Goal: Check status: Check status

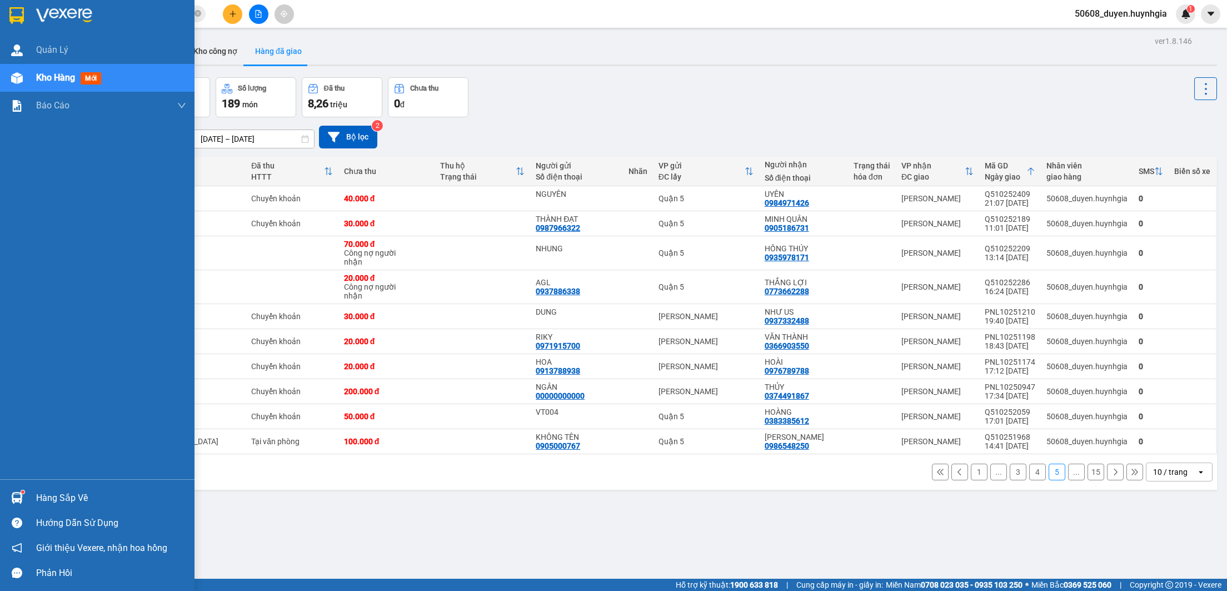
click at [13, 9] on img at bounding box center [16, 15] width 14 height 17
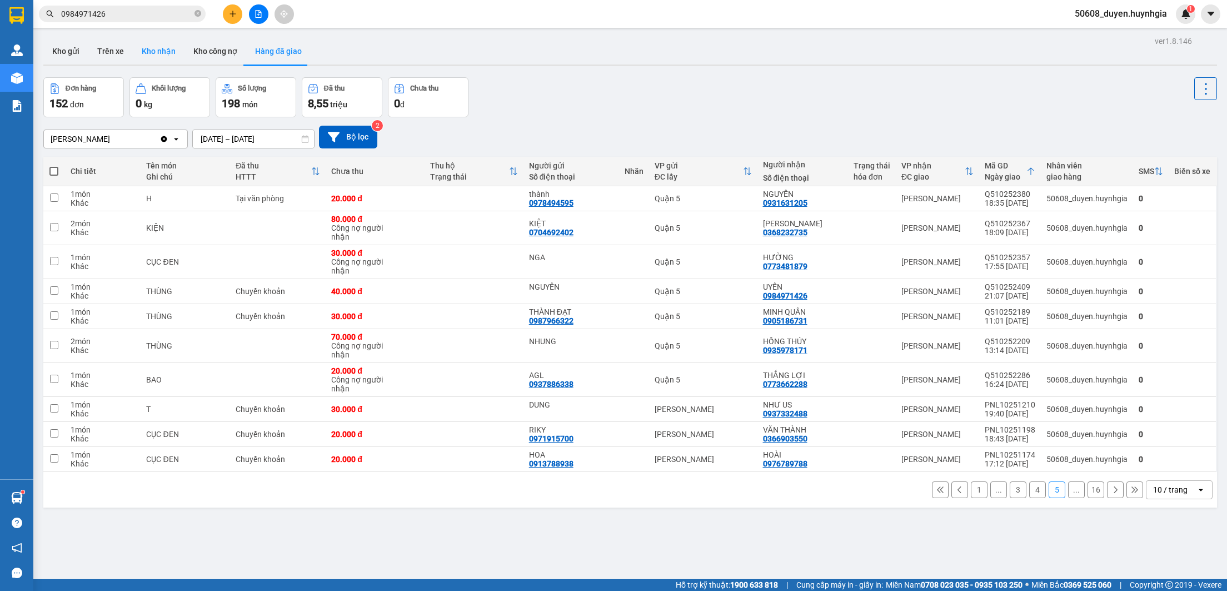
click at [154, 52] on button "Kho nhận" at bounding box center [159, 51] width 52 height 27
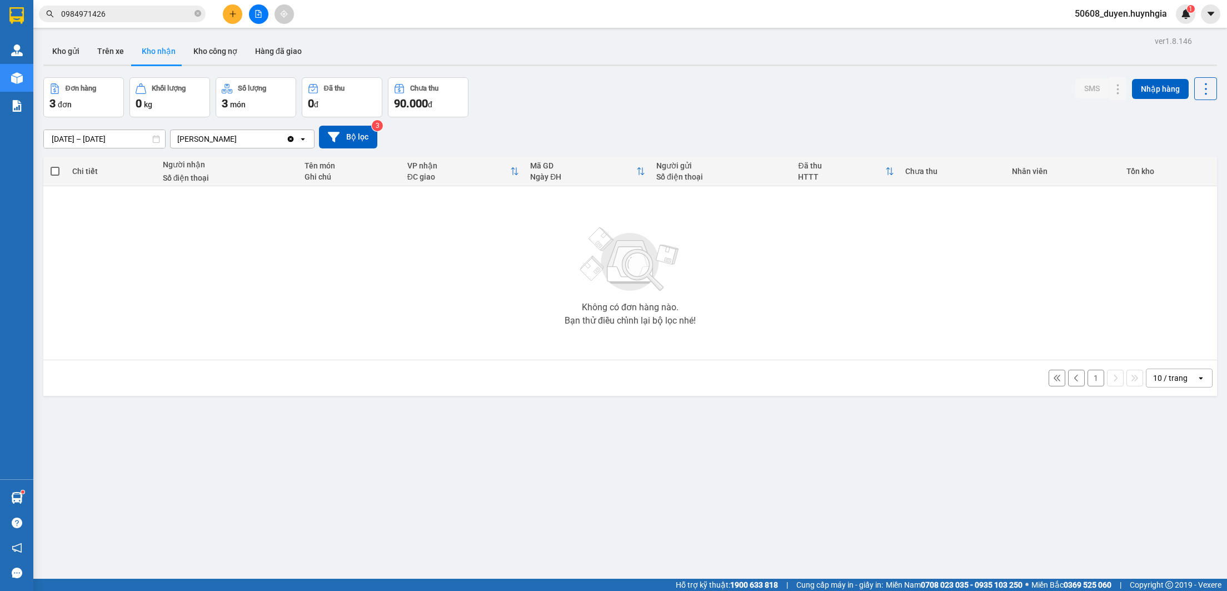
click at [1087, 380] on button "1" at bounding box center [1095, 377] width 17 height 17
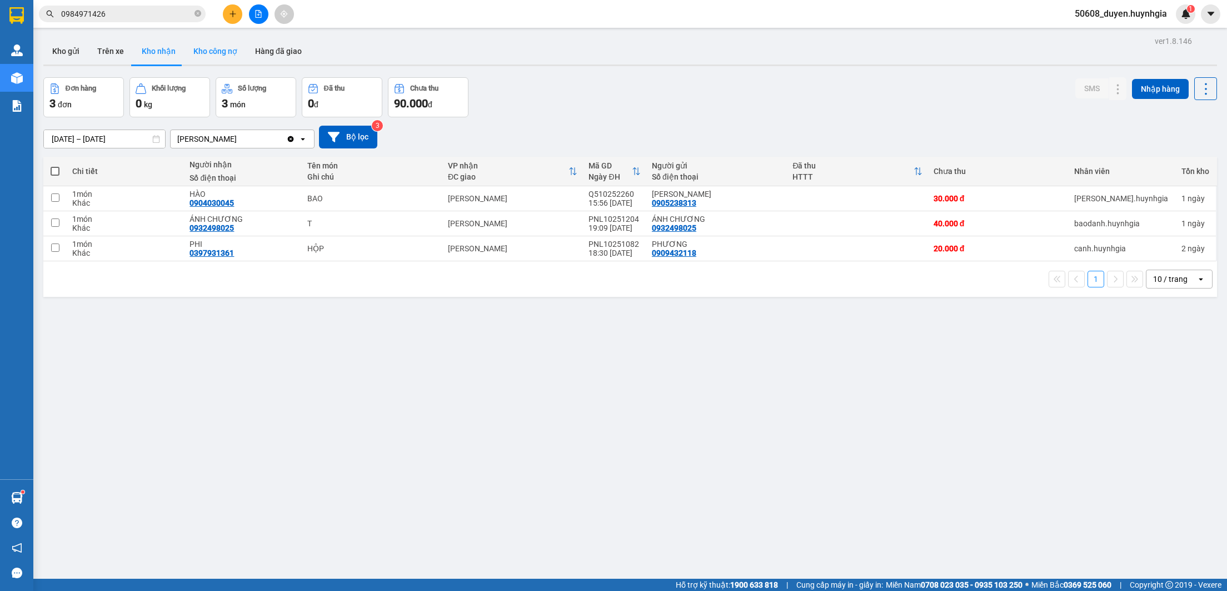
click at [217, 54] on button "Kho công nợ" at bounding box center [215, 51] width 62 height 27
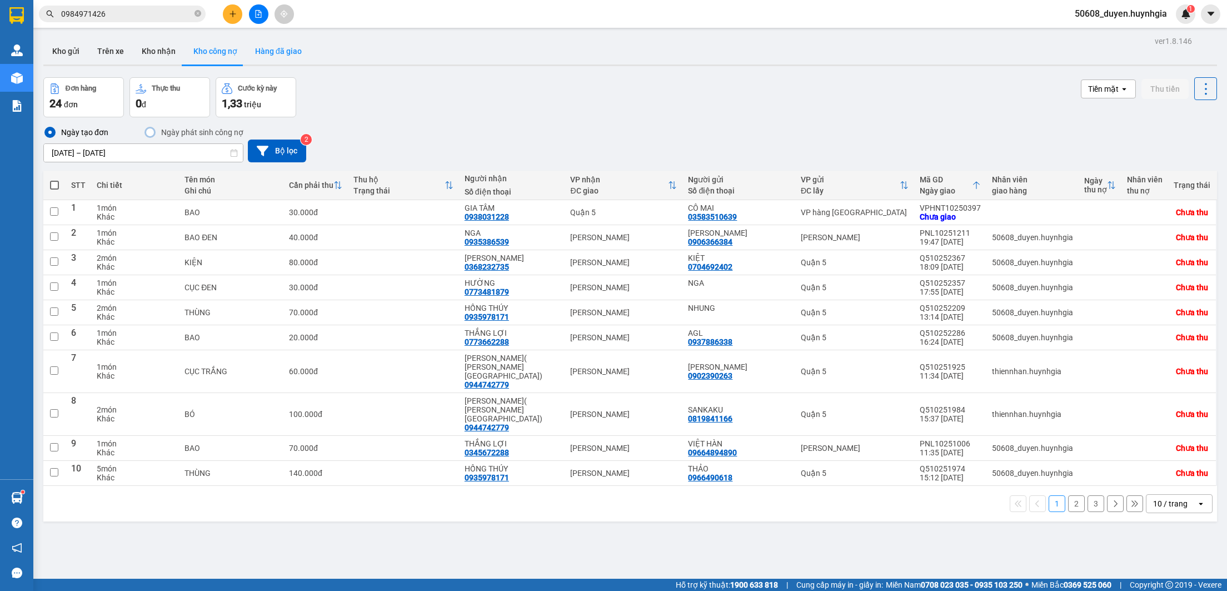
click at [266, 52] on button "Hàng đã giao" at bounding box center [278, 51] width 64 height 27
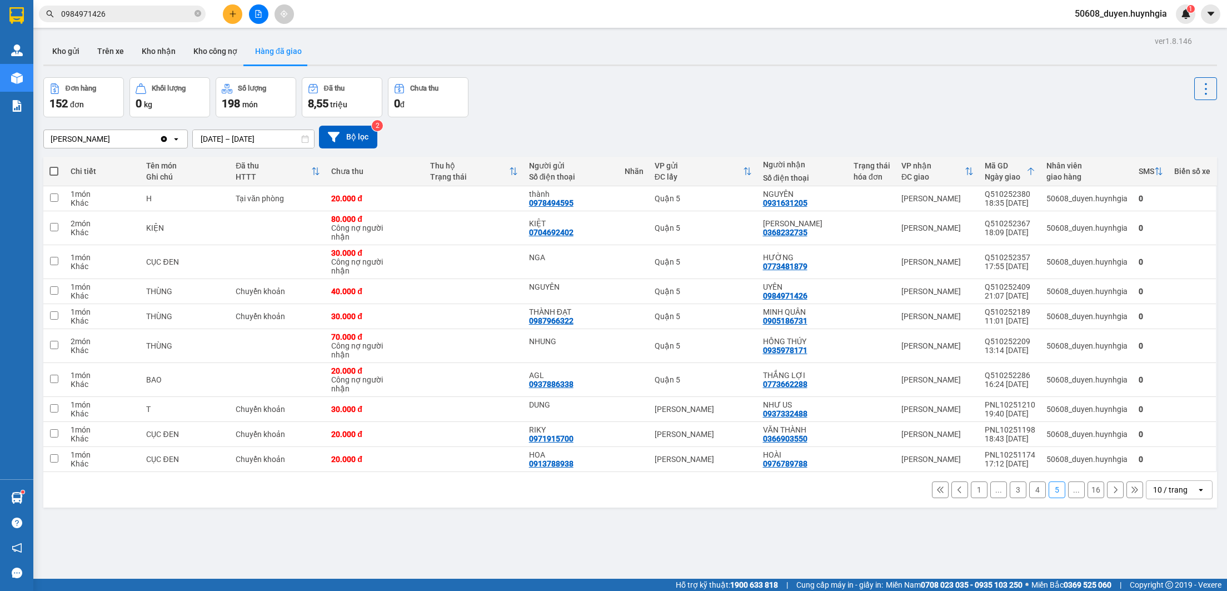
click at [971, 494] on button "1" at bounding box center [979, 489] width 17 height 17
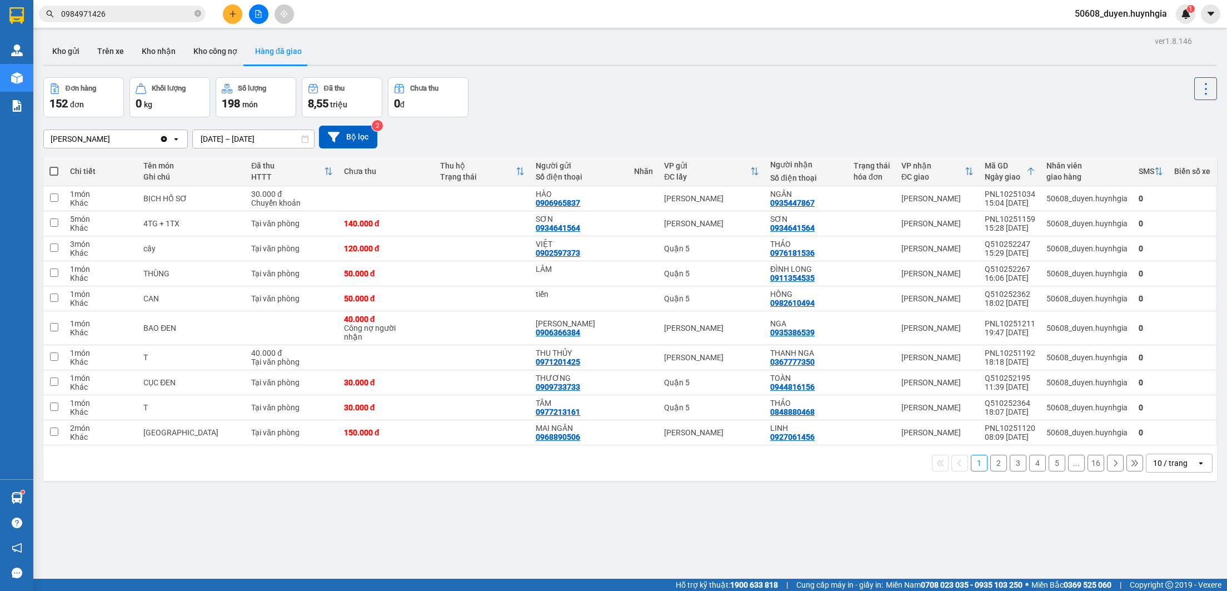
click at [992, 179] on div "Ngày giao" at bounding box center [1006, 176] width 42 height 9
click at [990, 464] on button "2" at bounding box center [998, 462] width 17 height 17
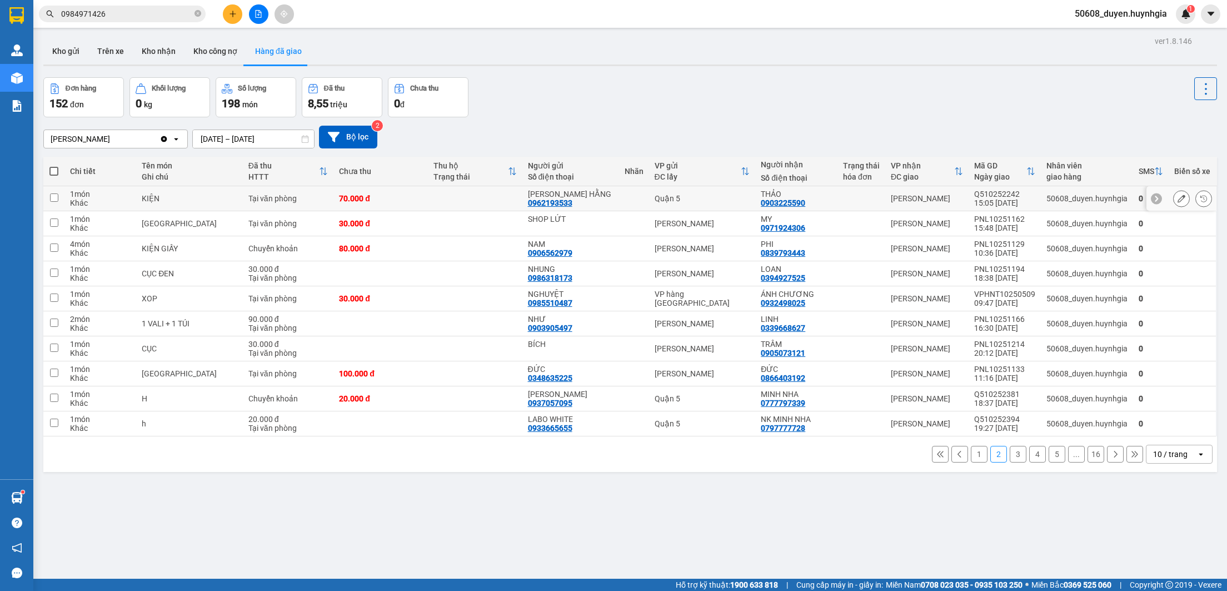
click at [1196, 200] on button at bounding box center [1204, 198] width 16 height 19
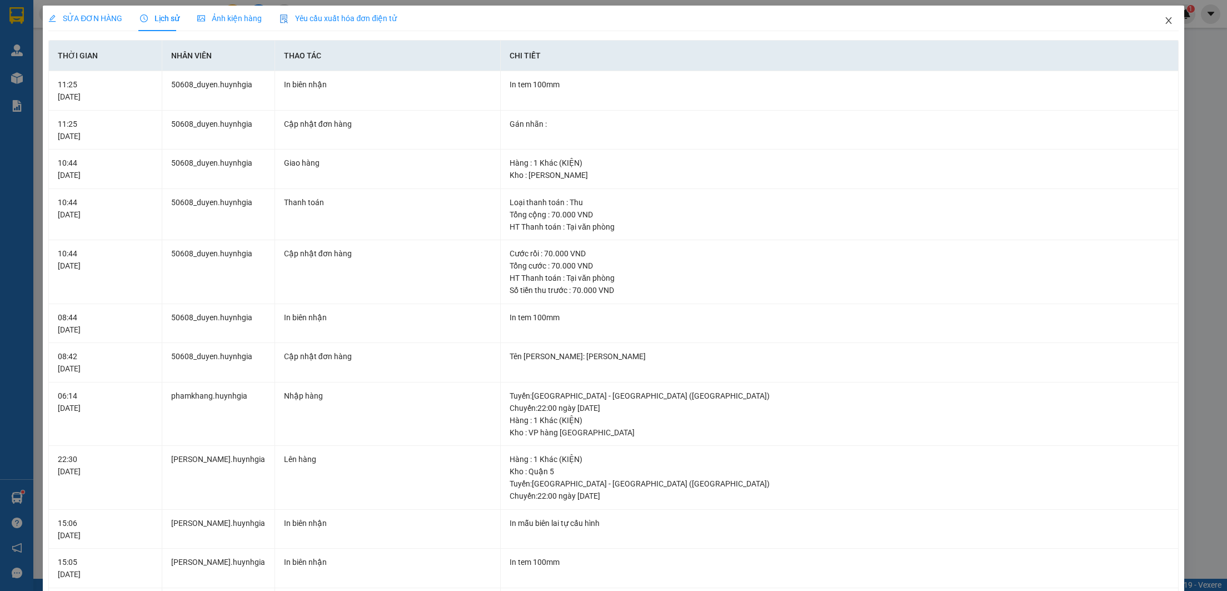
click at [1159, 17] on span "Close" at bounding box center [1168, 21] width 31 height 31
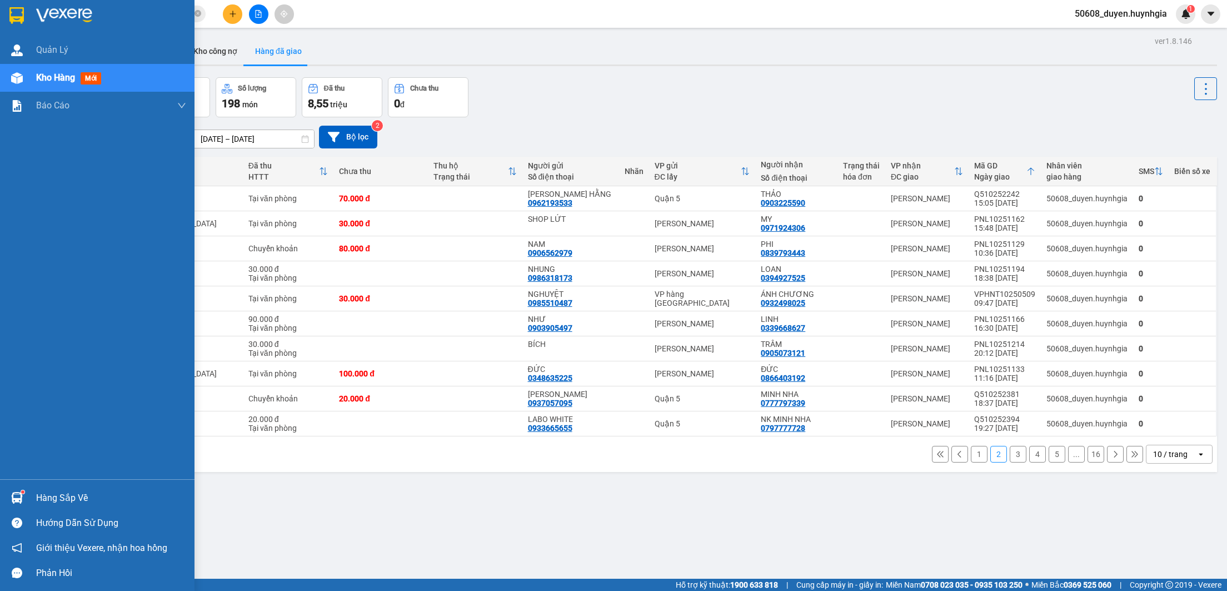
click at [16, 14] on img at bounding box center [16, 15] width 14 height 17
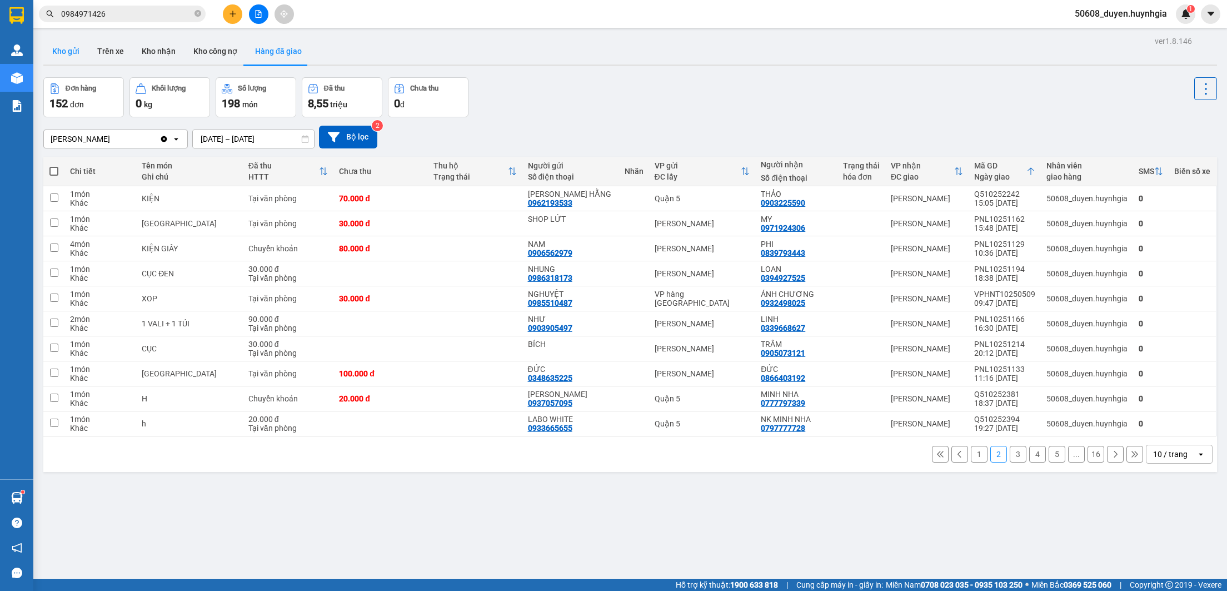
click at [56, 55] on button "Kho gửi" at bounding box center [65, 51] width 45 height 27
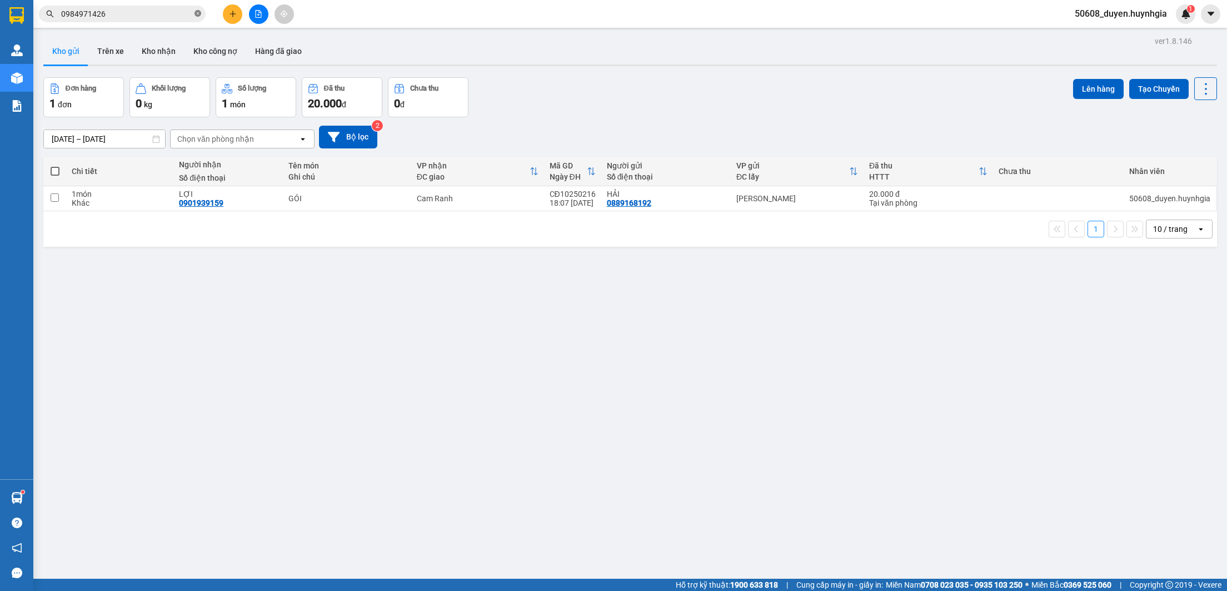
click at [197, 17] on icon "close-circle" at bounding box center [197, 13] width 7 height 7
click at [758, 379] on div "ver 1.8.146 Kho gửi Trên xe Kho nhận Kho công nợ Hàng đã giao Đơn hàng 1 đơn Kh…" at bounding box center [630, 328] width 1182 height 591
click at [261, 18] on button at bounding box center [258, 13] width 19 height 19
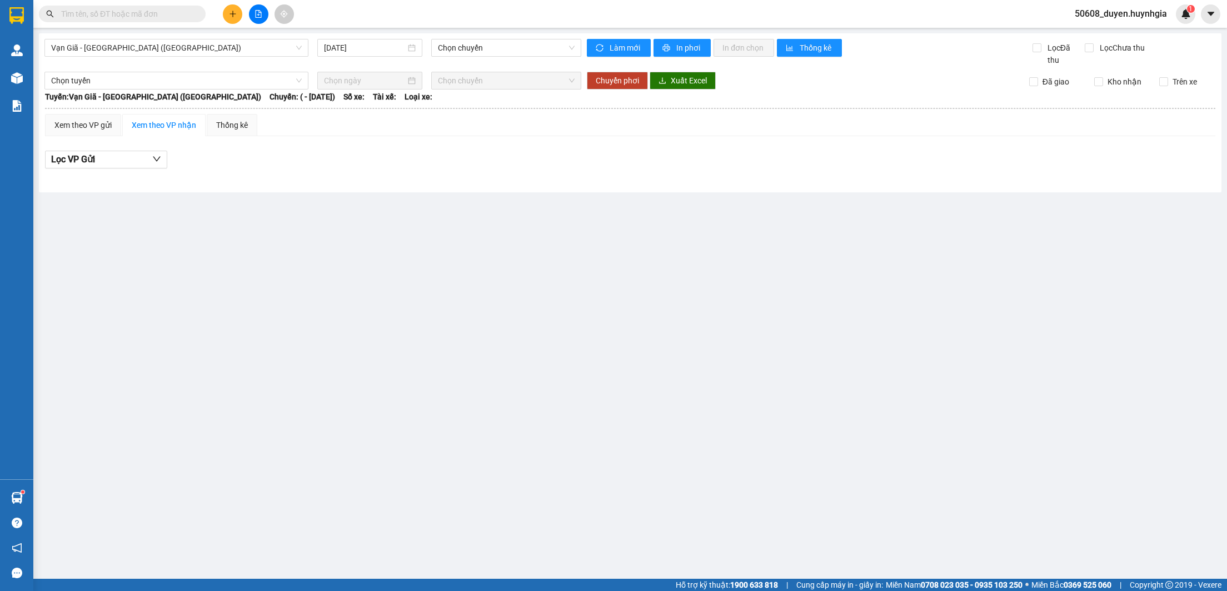
type input "[DATE]"
click at [238, 52] on span "Vạn Giã - [GEOGRAPHIC_DATA] ([GEOGRAPHIC_DATA])" at bounding box center [176, 47] width 251 height 17
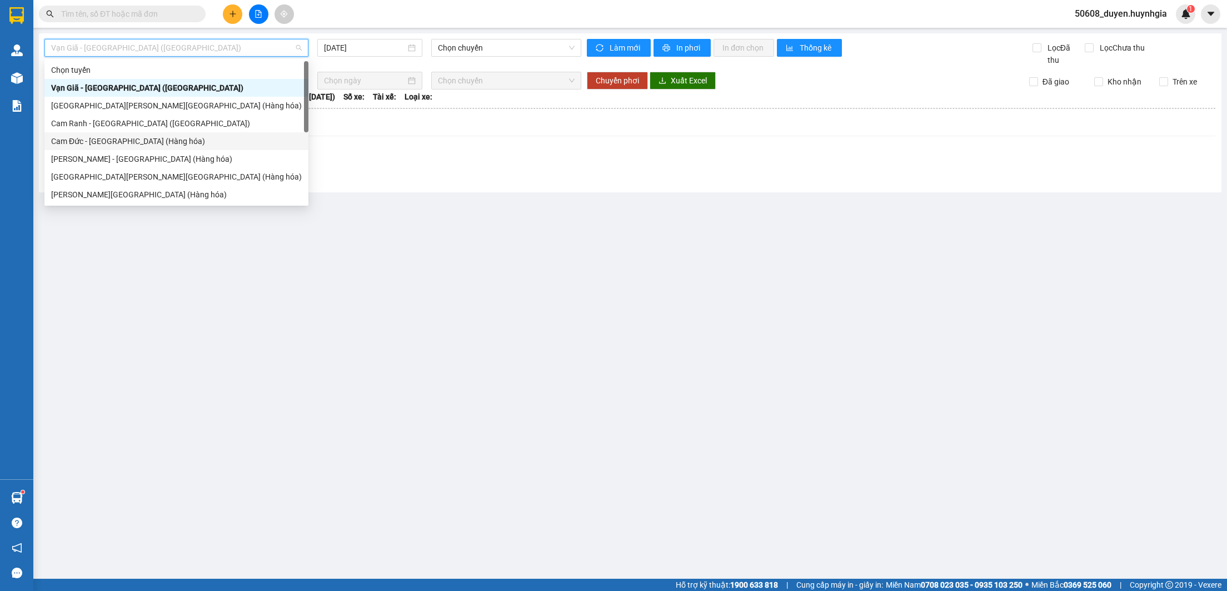
click at [106, 141] on div "Cam Đức - [GEOGRAPHIC_DATA] (Hàng hóa)" at bounding box center [176, 141] width 251 height 12
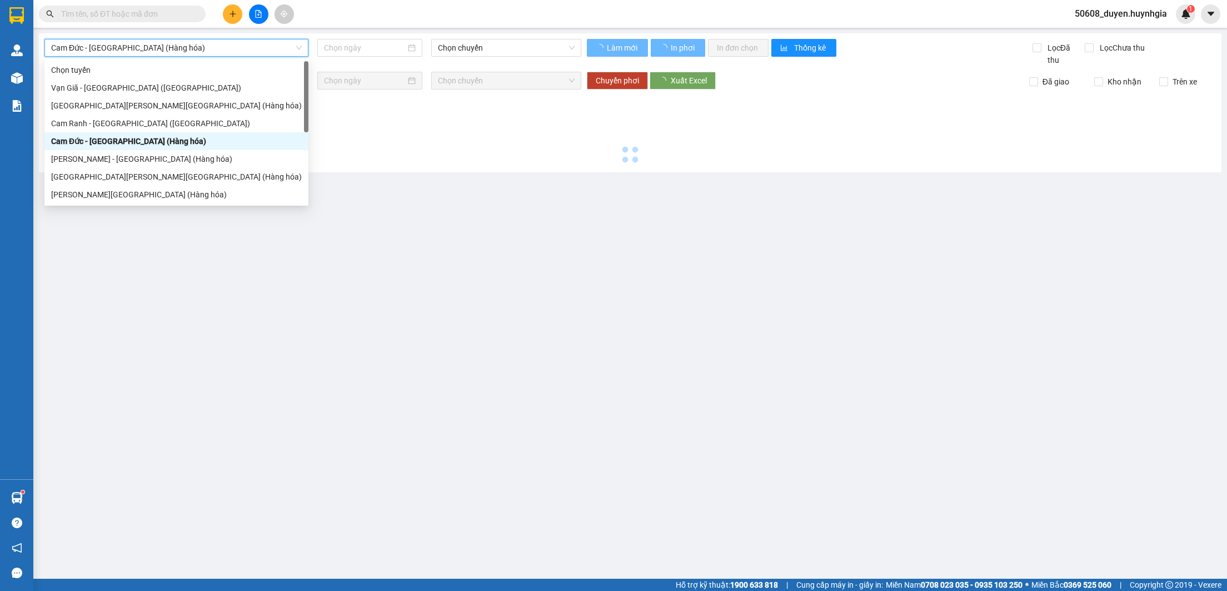
type input "[DATE]"
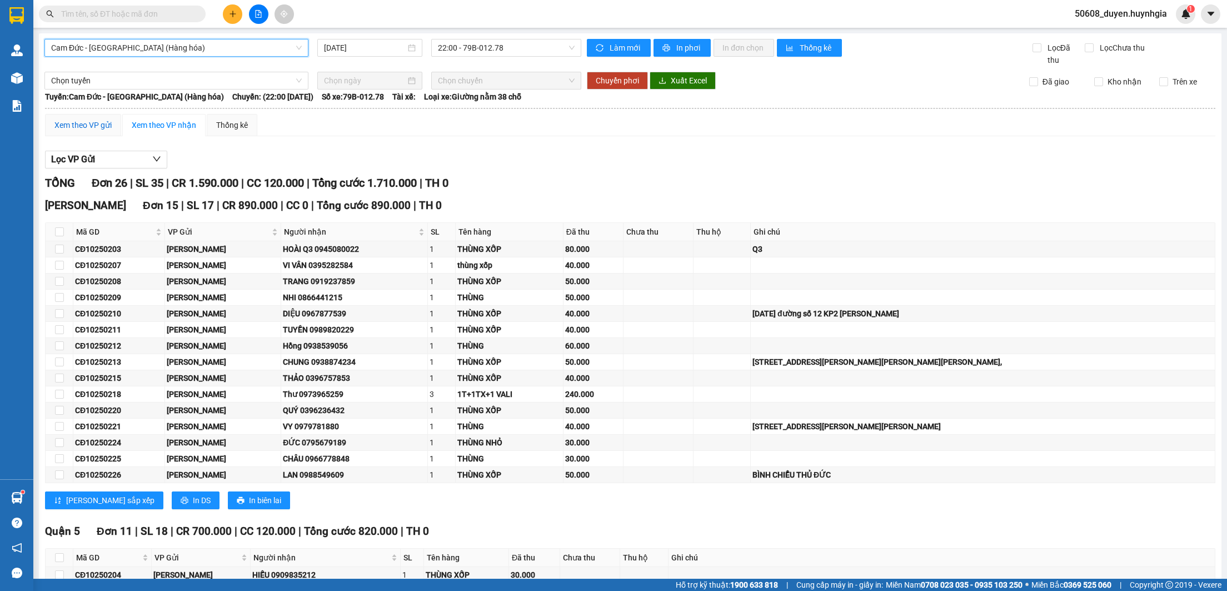
click at [88, 129] on div "Xem theo VP gửi" at bounding box center [82, 125] width 57 height 12
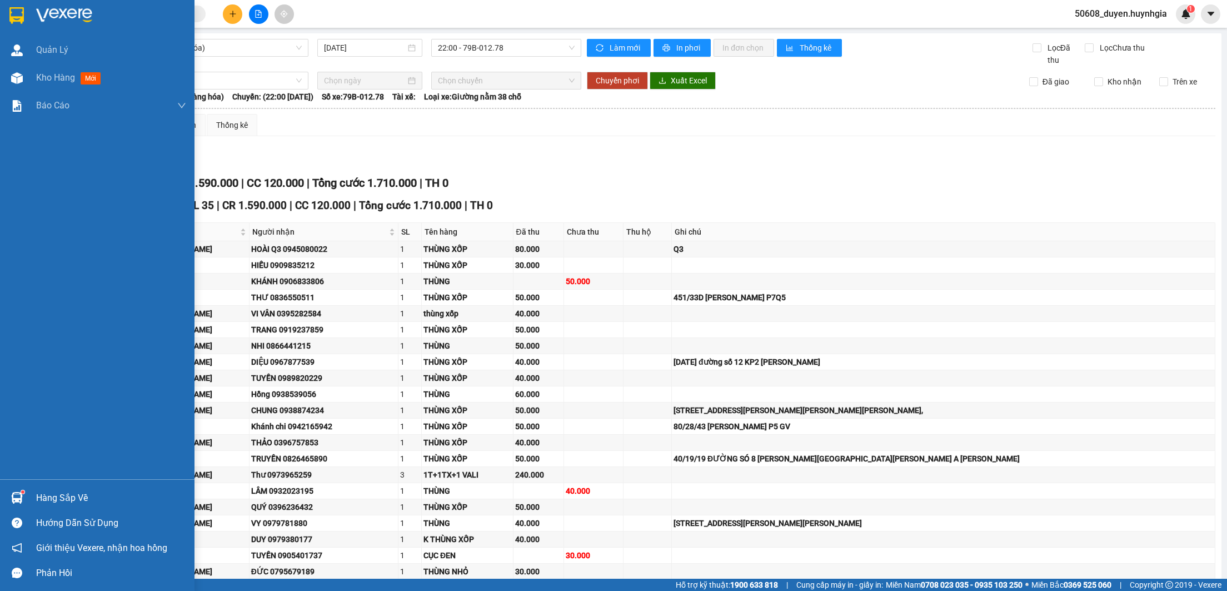
click at [20, 17] on img at bounding box center [16, 15] width 14 height 17
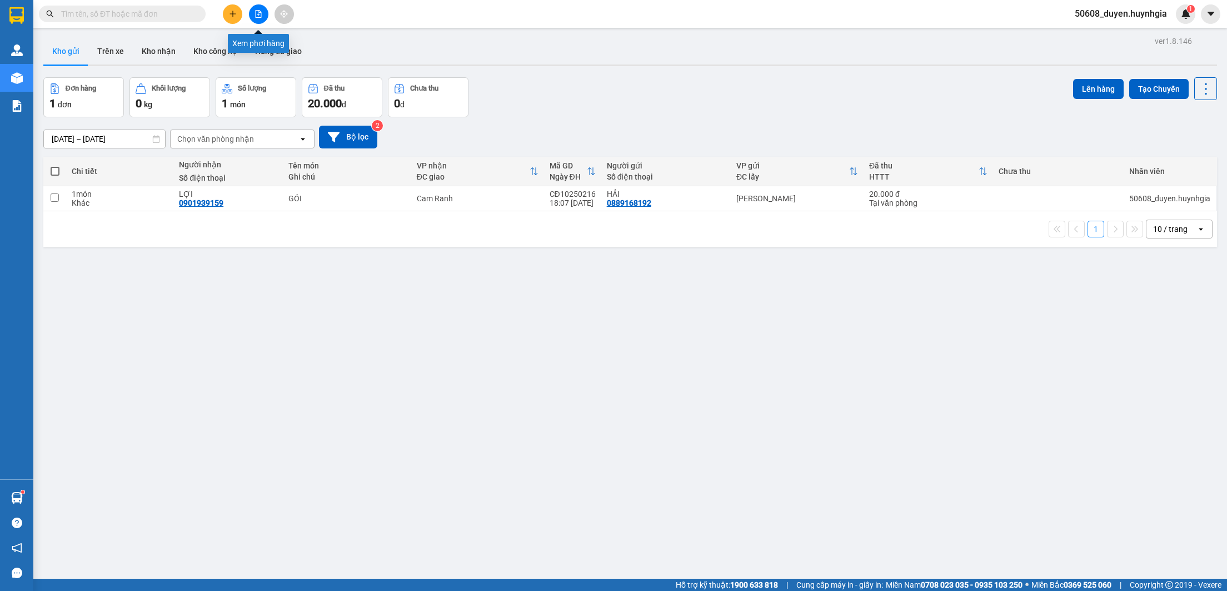
click at [257, 11] on icon "file-add" at bounding box center [258, 14] width 8 height 8
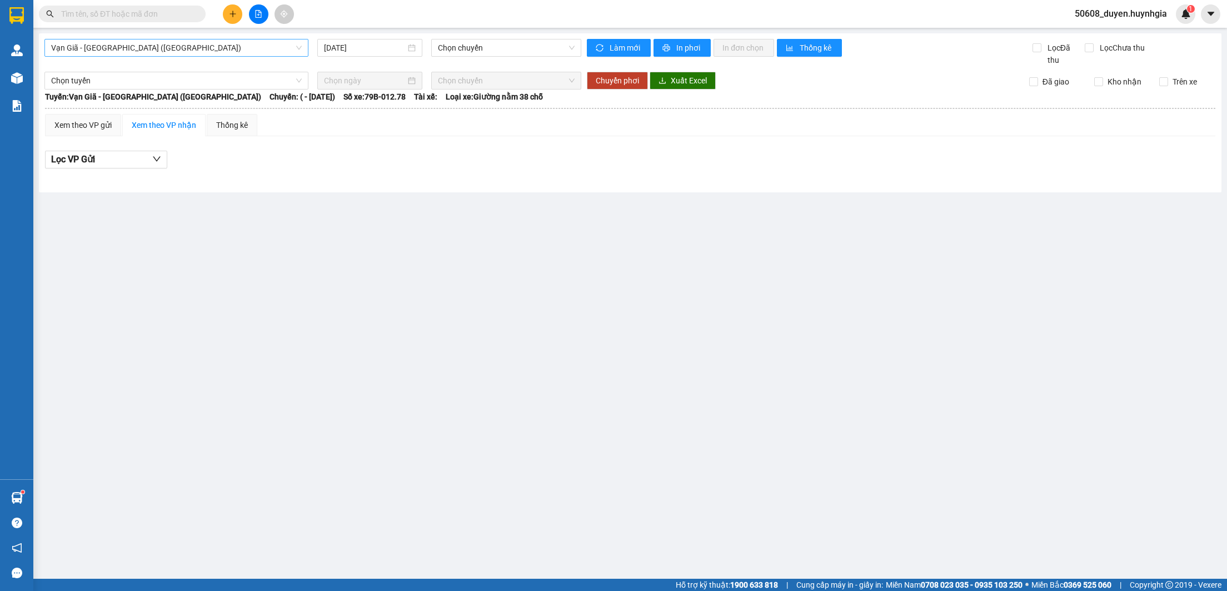
click at [166, 51] on span "Vạn Giã - [GEOGRAPHIC_DATA] ([GEOGRAPHIC_DATA])" at bounding box center [176, 47] width 251 height 17
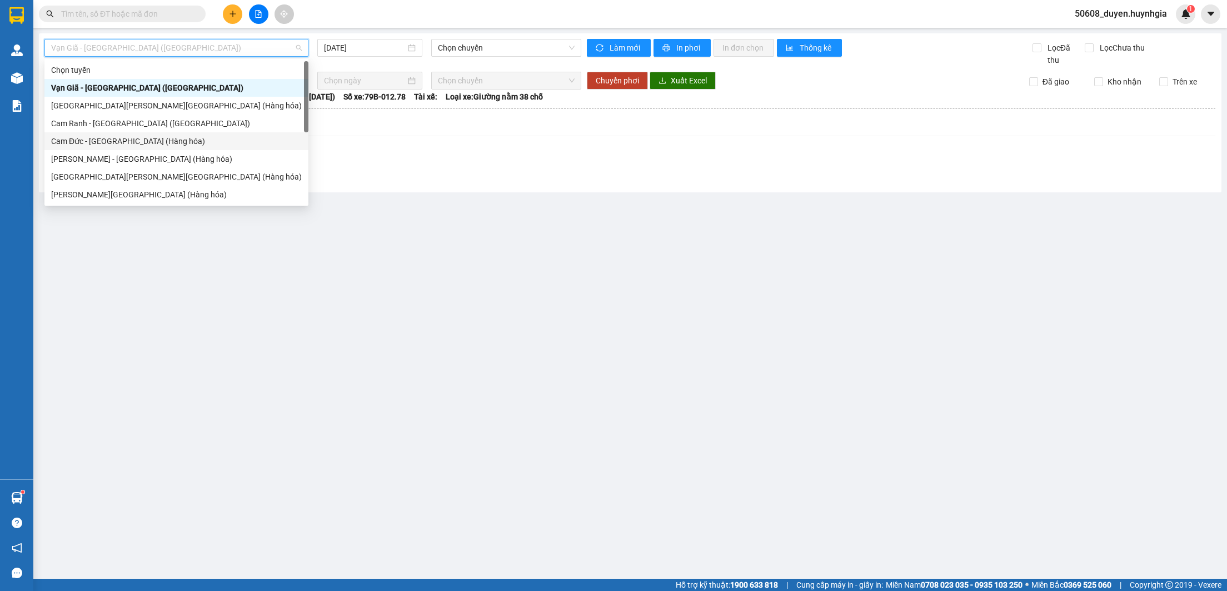
click at [136, 145] on div "Cam Đức - [GEOGRAPHIC_DATA] (Hàng hóa)" at bounding box center [176, 141] width 251 height 12
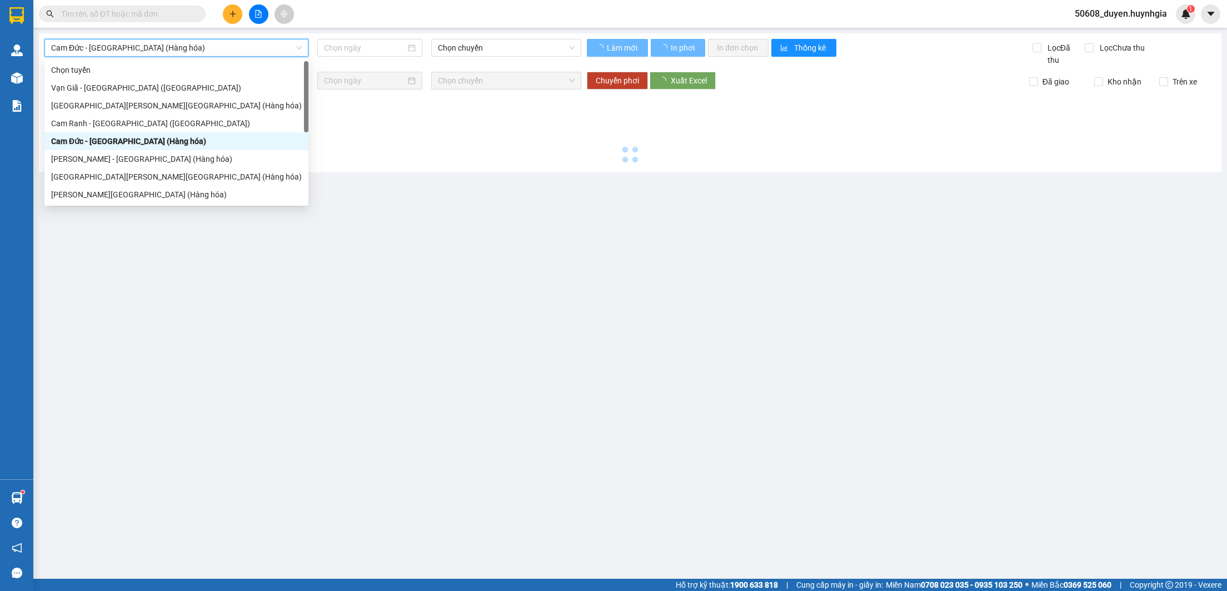
type input "[DATE]"
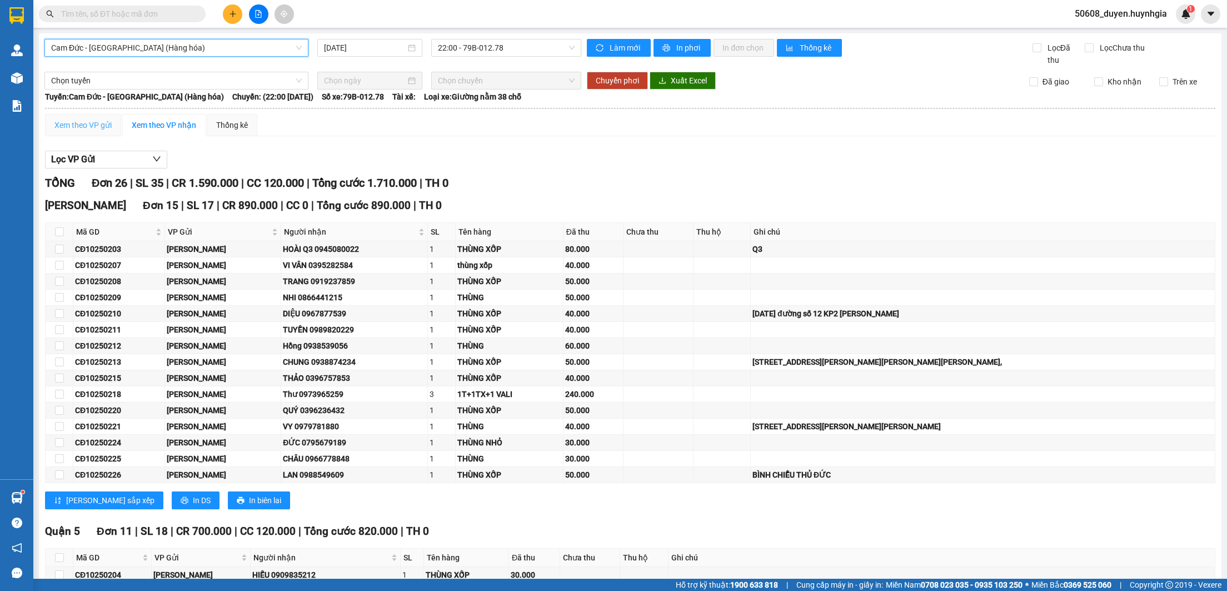
click at [89, 132] on div "Xem theo VP gửi" at bounding box center [83, 125] width 76 height 22
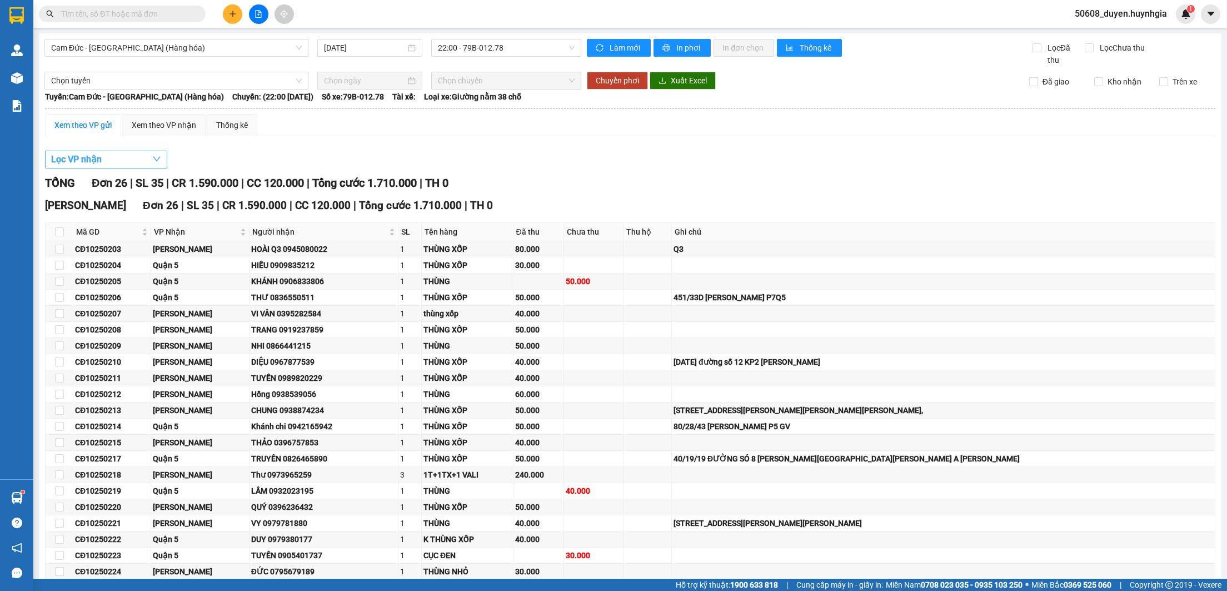
click at [111, 158] on button "Lọc VP nhận" at bounding box center [106, 160] width 122 height 18
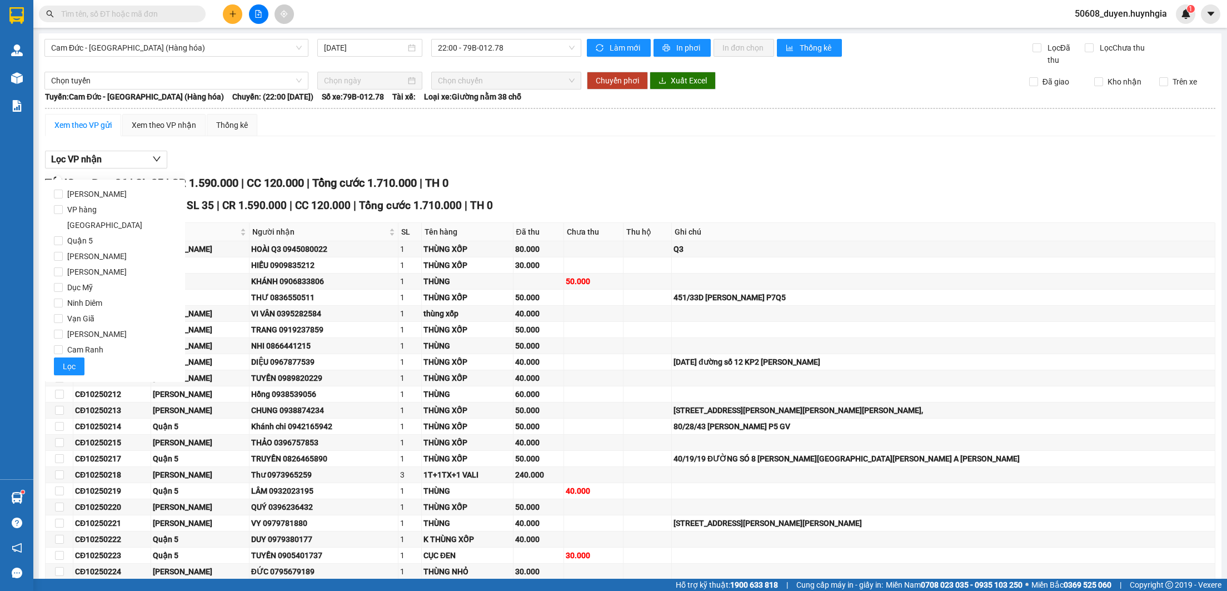
click at [267, 148] on div "Lọc VP nhận TỔNG Đơn 26 | SL 35 | CR 1.590.000 | CC 120.000 | Tổng cước 1.710.0…" at bounding box center [630, 422] width 1170 height 555
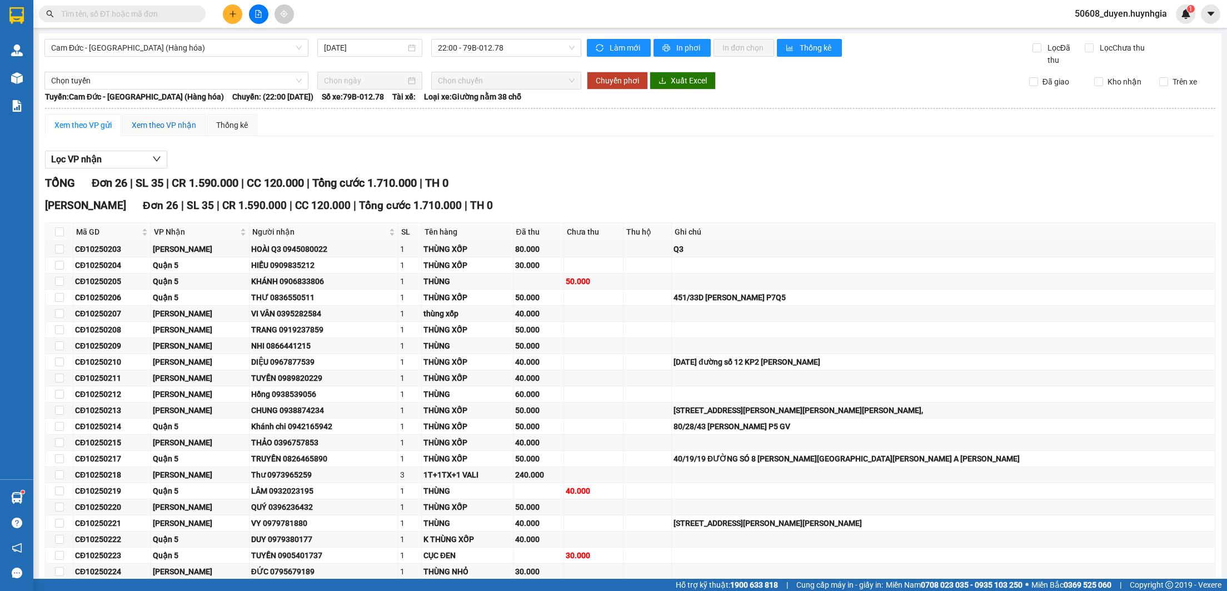
click at [166, 124] on div "Xem theo VP nhận" at bounding box center [164, 125] width 64 height 12
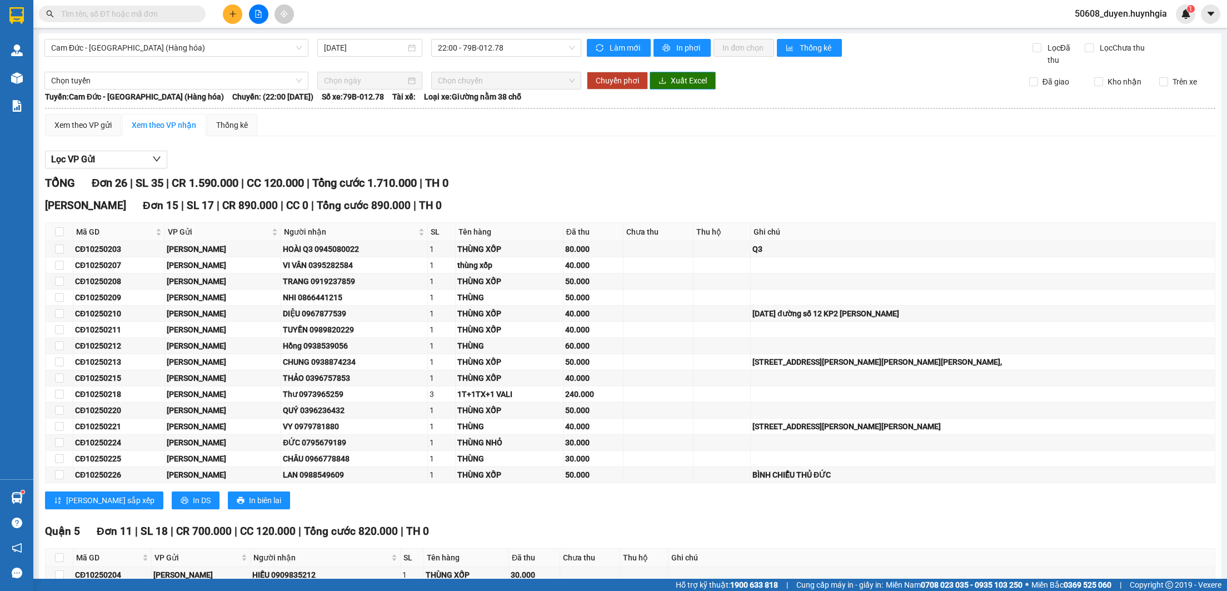
click at [676, 82] on span "Xuất Excel" at bounding box center [689, 80] width 36 height 12
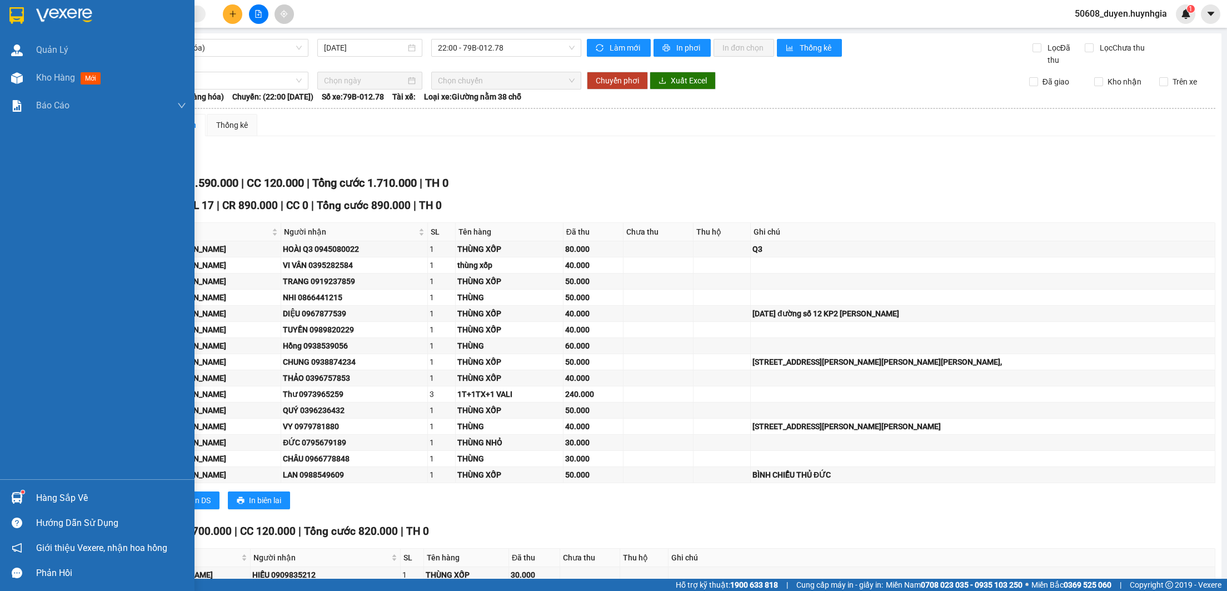
click at [14, 17] on img at bounding box center [16, 15] width 14 height 17
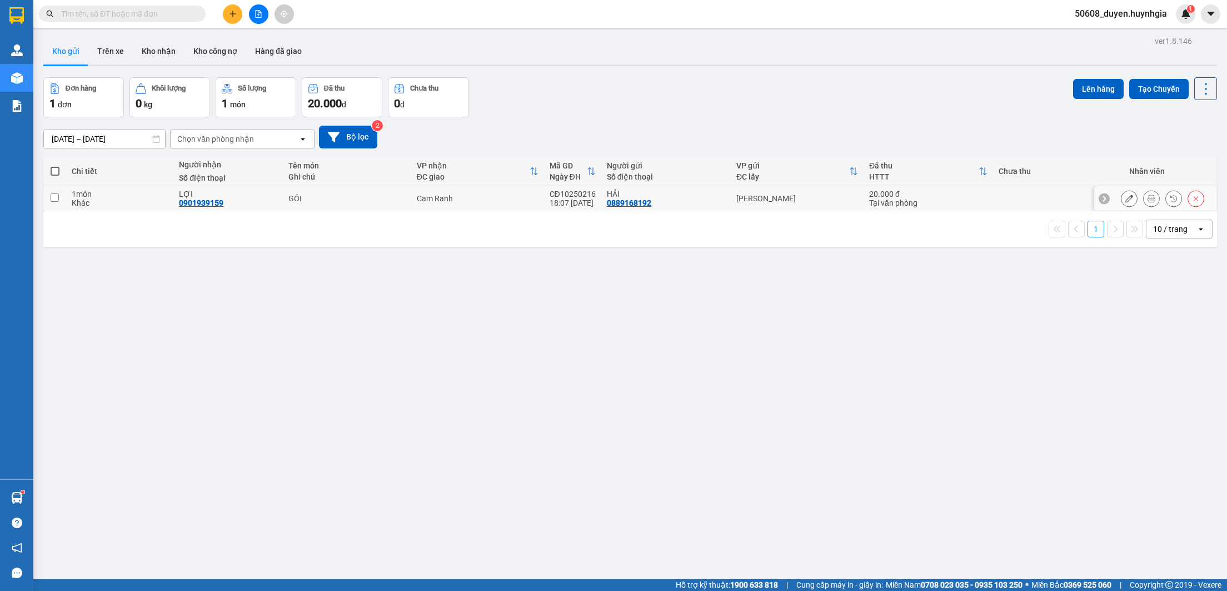
click at [51, 201] on td at bounding box center [54, 198] width 23 height 25
checkbox input "true"
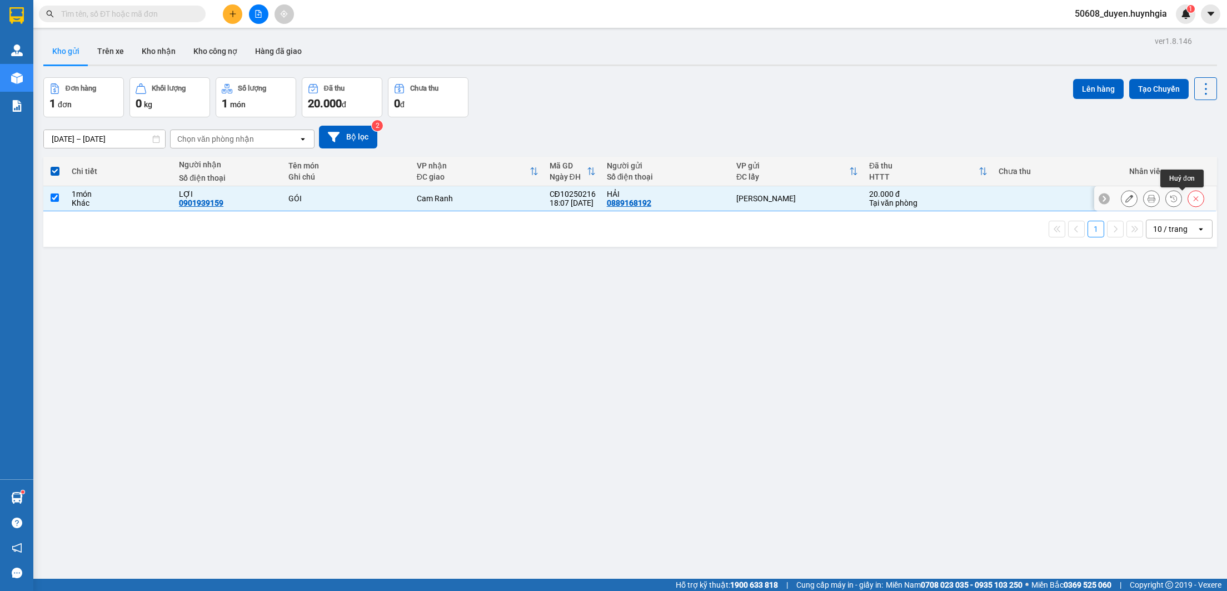
click at [1192, 202] on icon at bounding box center [1196, 198] width 8 height 8
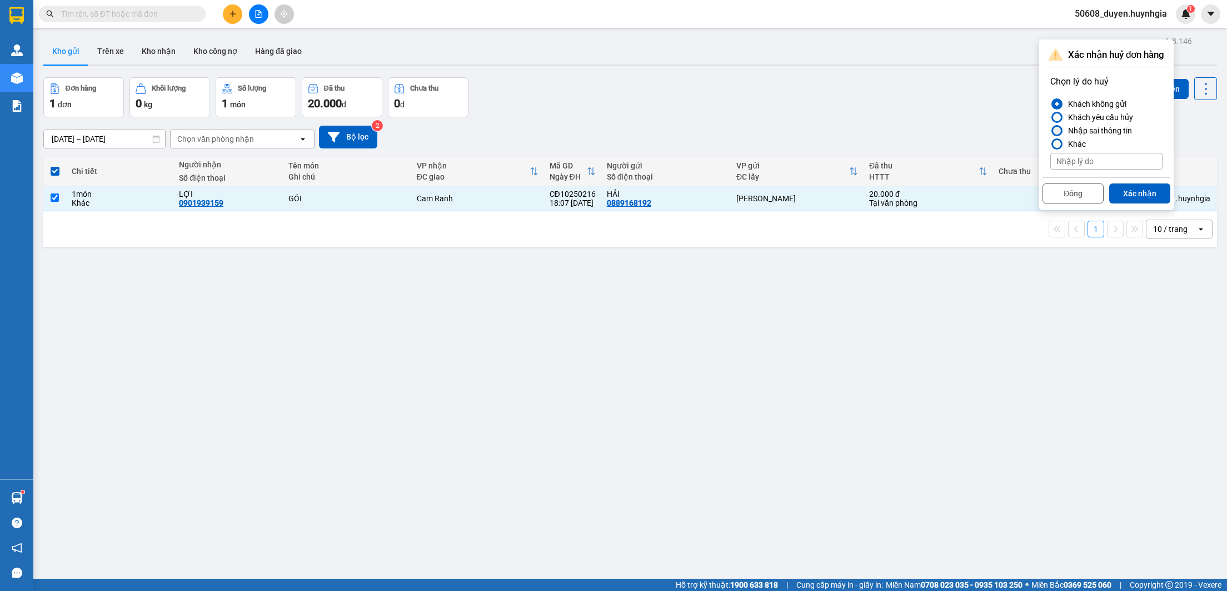
click at [1100, 128] on div "Nhập sai thông tin" at bounding box center [1097, 130] width 68 height 13
click at [1050, 131] on input "Nhập sai thông tin" at bounding box center [1050, 131] width 0 height 0
click at [1137, 194] on button "Xác nhận" at bounding box center [1139, 193] width 61 height 20
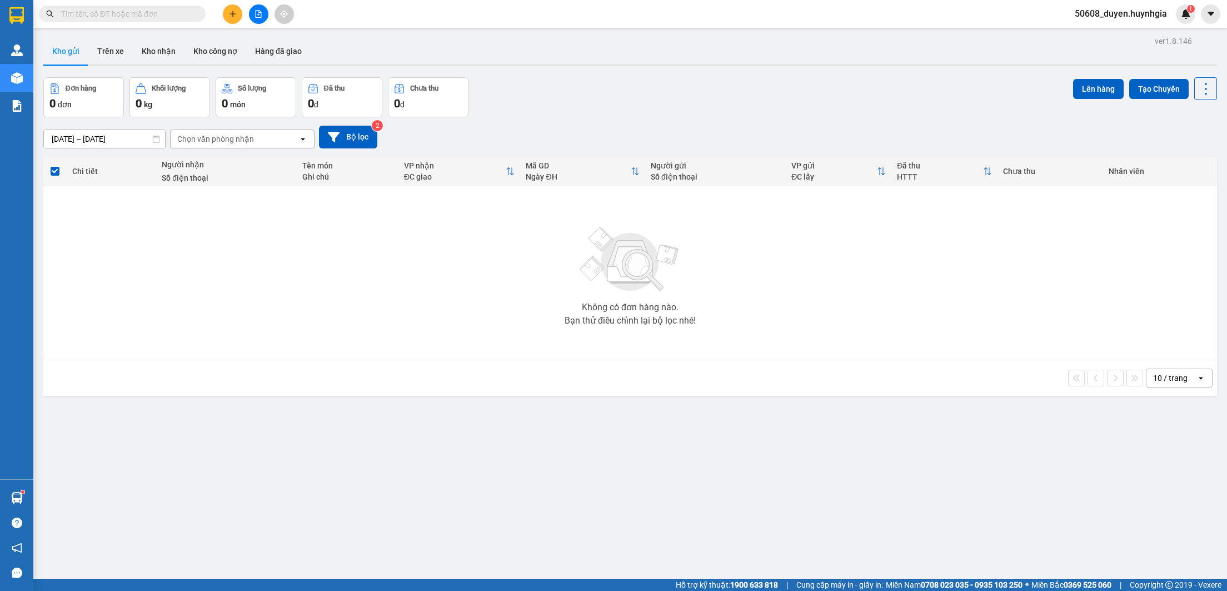
click at [1004, 257] on div "Không có đơn hàng nào. Bạn thử điều chỉnh lại bộ lọc nhé!" at bounding box center [630, 272] width 1162 height 167
click at [363, 132] on button "Bộ lọc" at bounding box center [348, 137] width 58 height 23
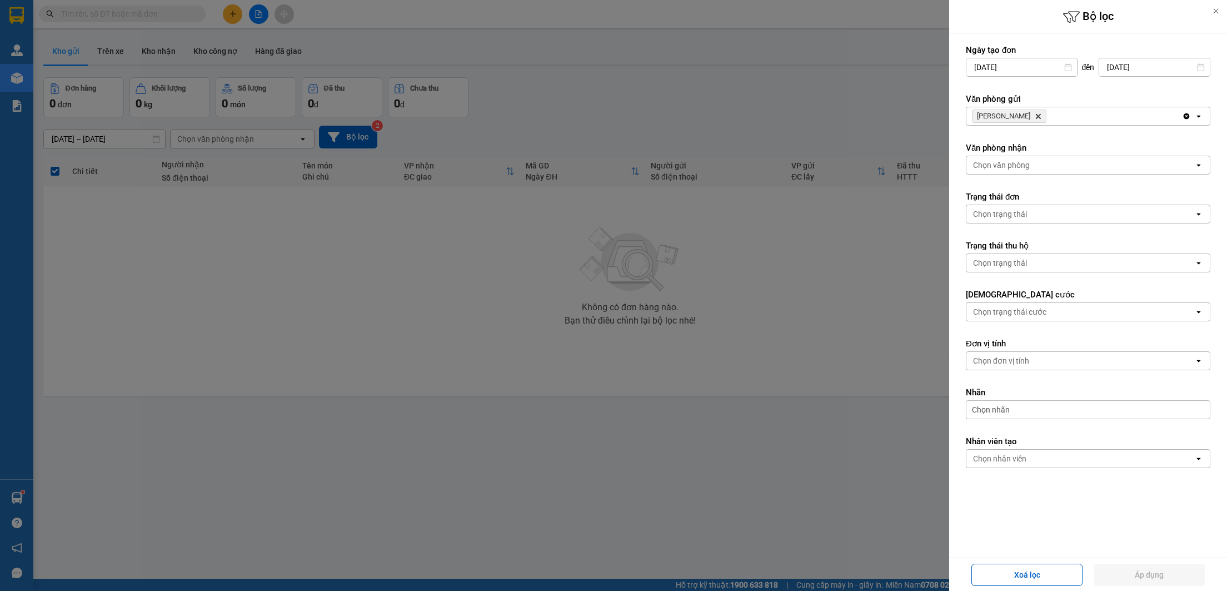
click at [1035, 119] on icon "Delete" at bounding box center [1038, 116] width 7 height 7
click at [670, 329] on div at bounding box center [613, 295] width 1227 height 591
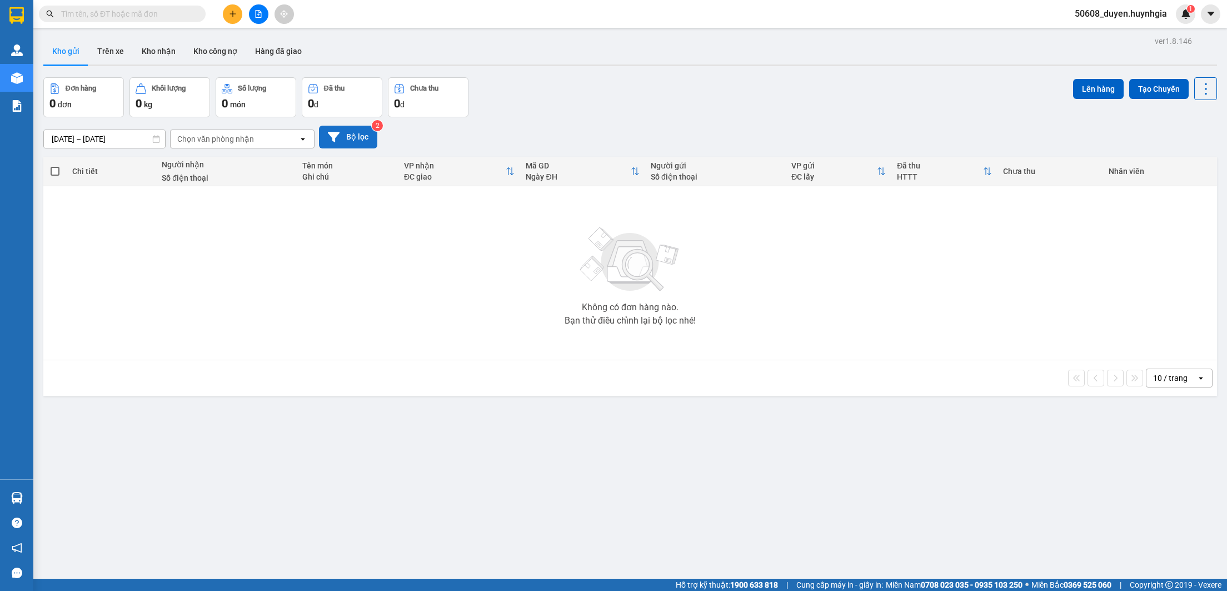
click at [359, 139] on button "Bộ lọc" at bounding box center [348, 137] width 58 height 23
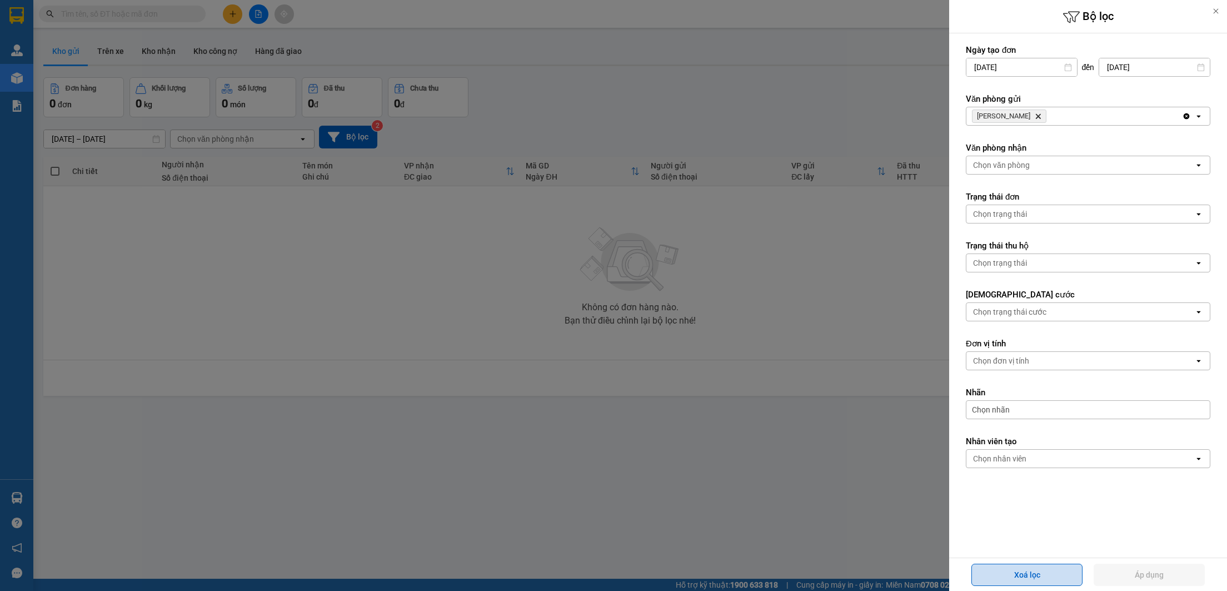
click at [1045, 569] on button "Xoá lọc" at bounding box center [1026, 574] width 111 height 22
click at [1040, 576] on button "Xoá lọc" at bounding box center [1026, 574] width 111 height 22
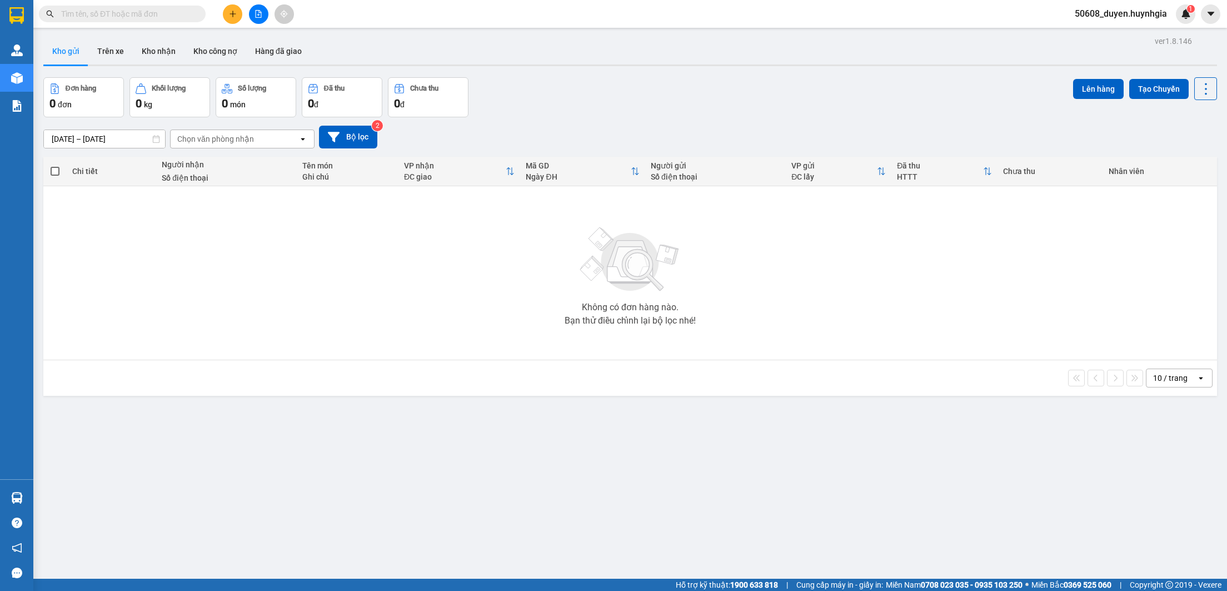
click at [265, 14] on button at bounding box center [258, 13] width 19 height 19
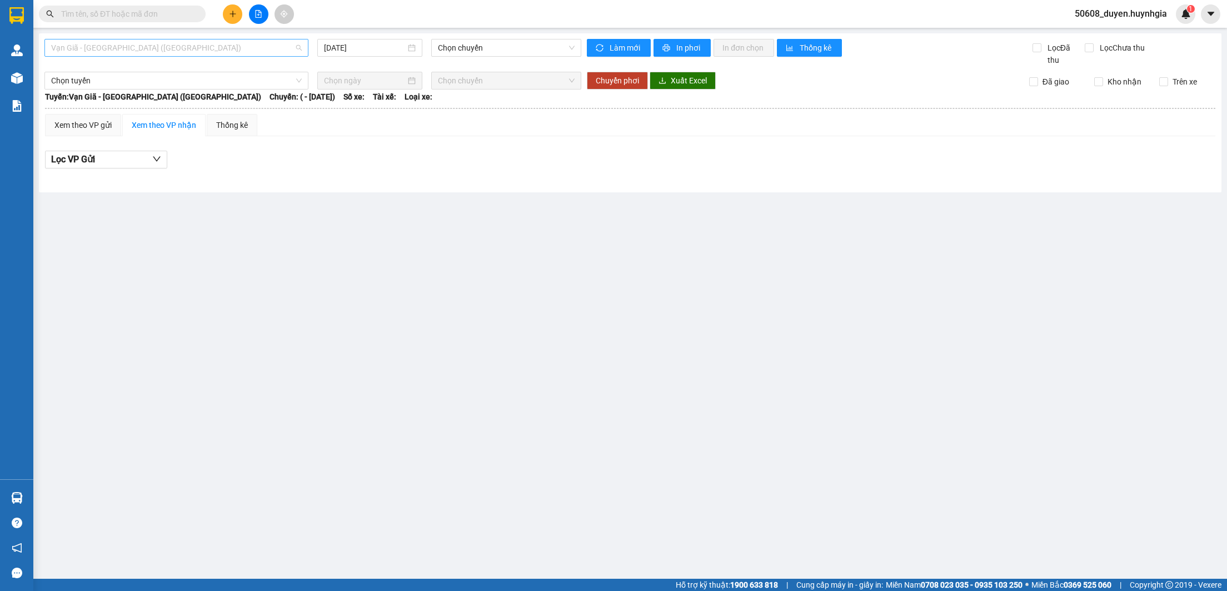
click at [153, 55] on span "Vạn Giã - [GEOGRAPHIC_DATA] ([GEOGRAPHIC_DATA])" at bounding box center [176, 47] width 251 height 17
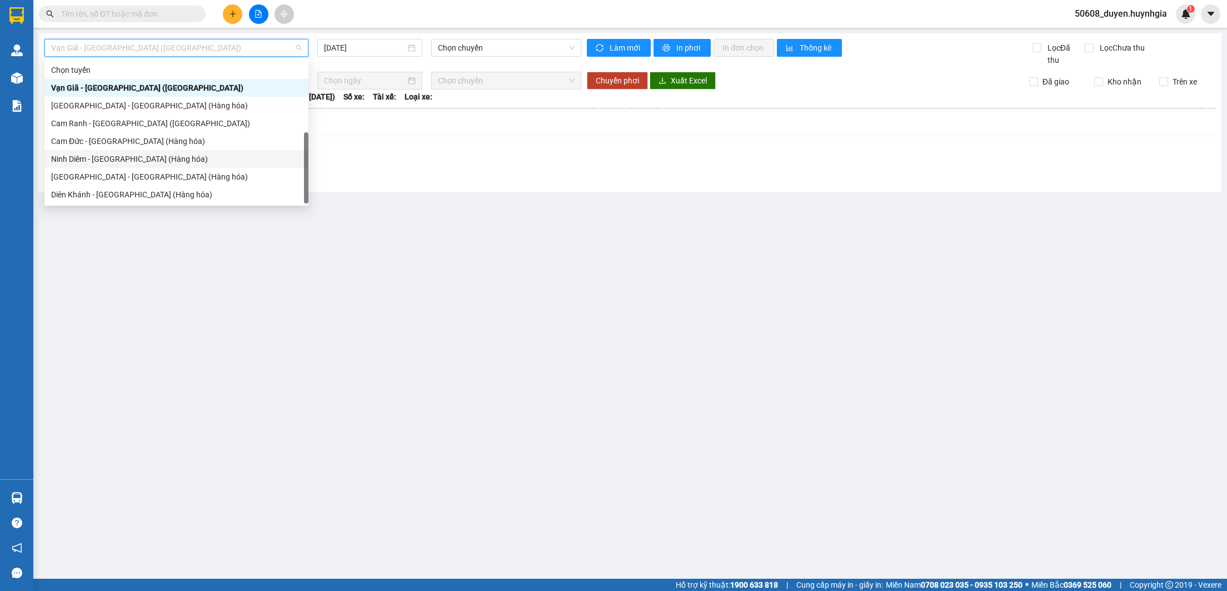
scroll to position [36, 0]
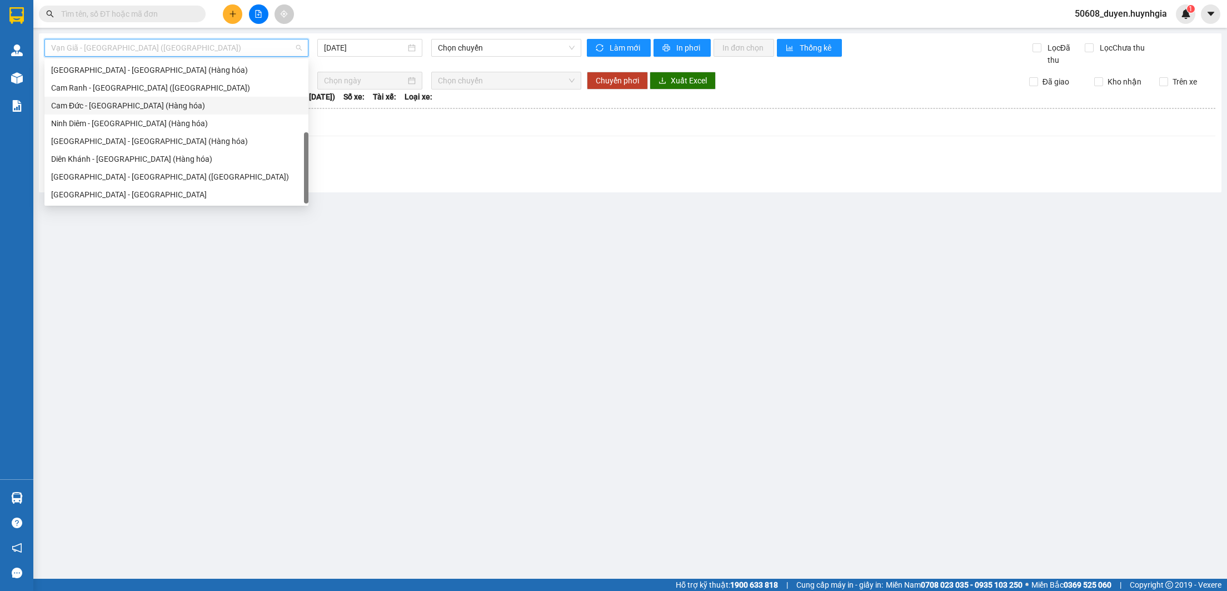
click at [110, 103] on div "Cam Đức - [GEOGRAPHIC_DATA] (Hàng hóa)" at bounding box center [176, 105] width 251 height 12
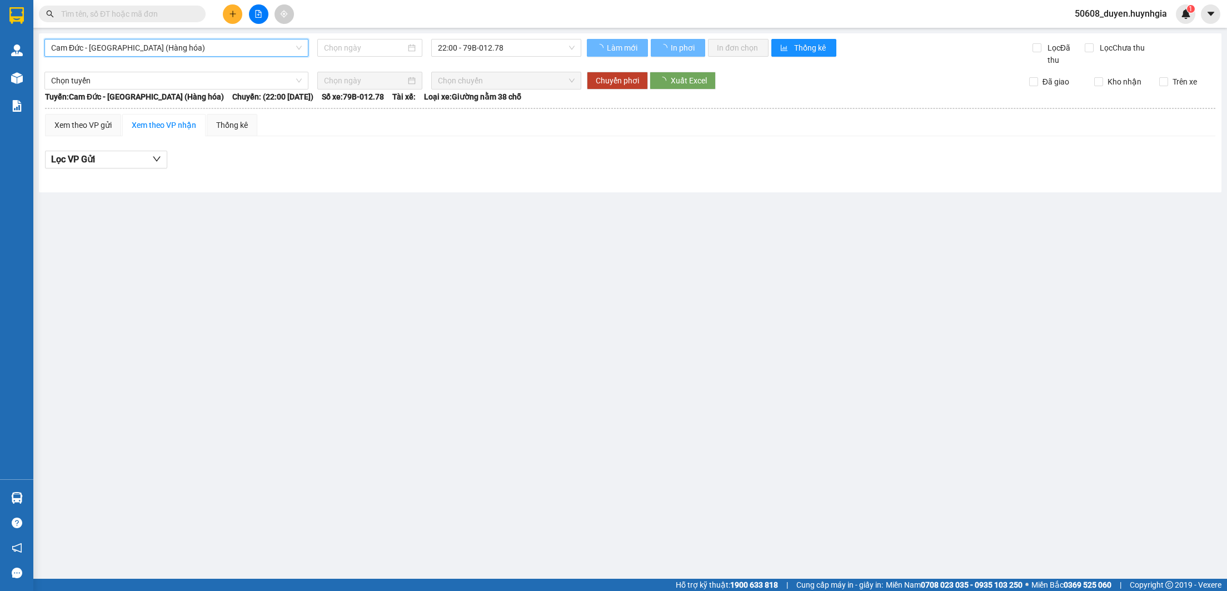
type input "[DATE]"
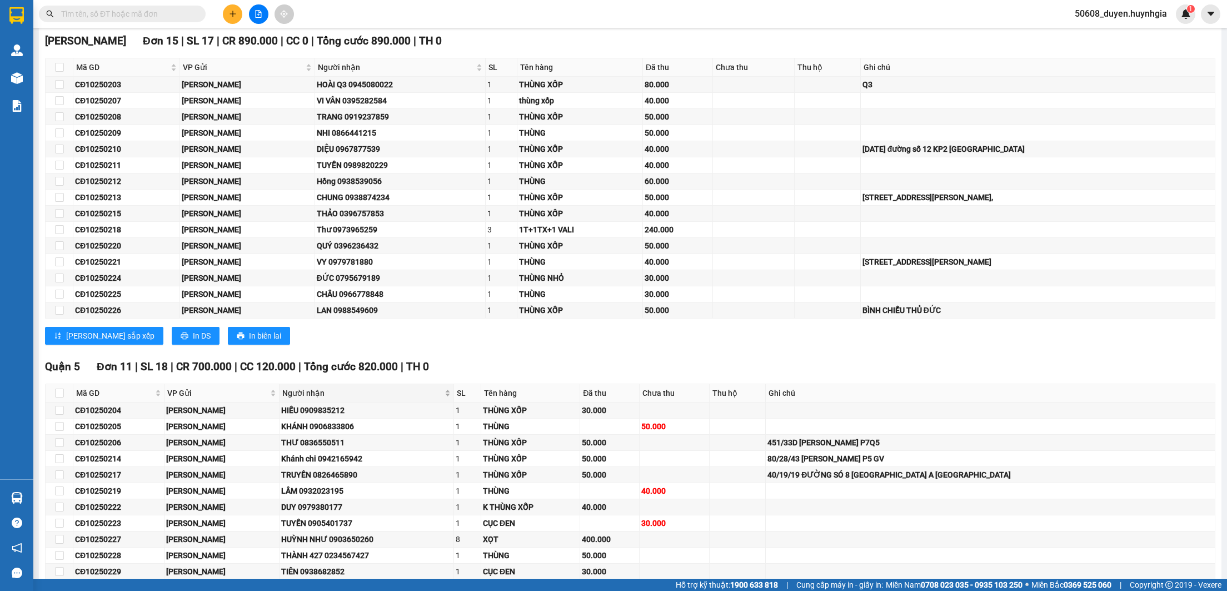
scroll to position [226, 0]
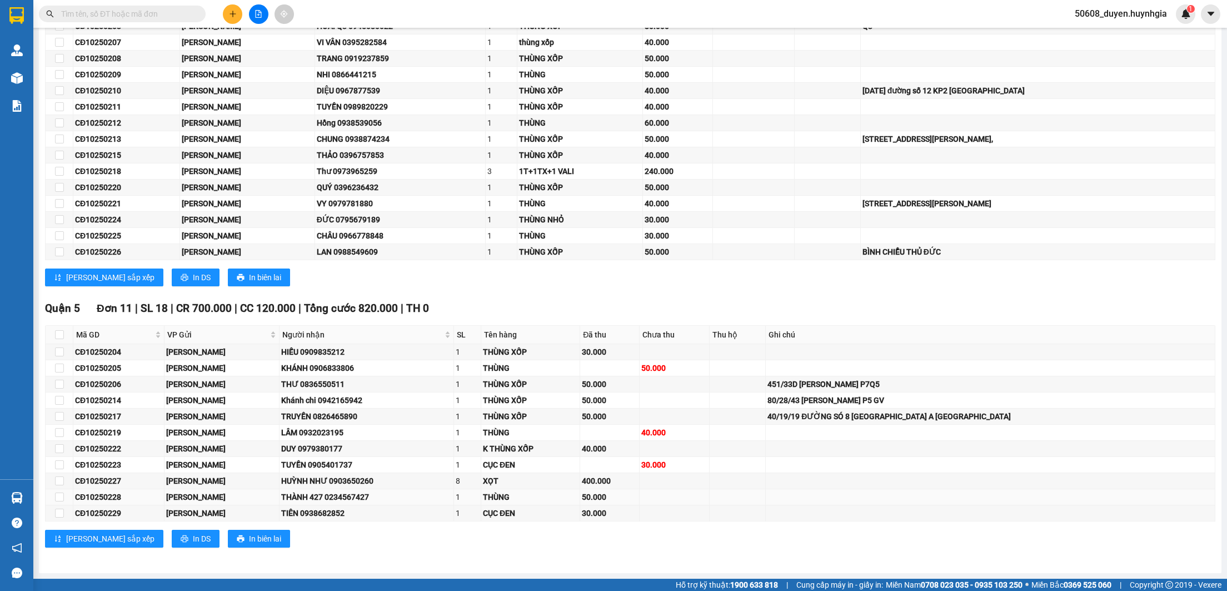
click at [766, 491] on td at bounding box center [737, 497] width 57 height 16
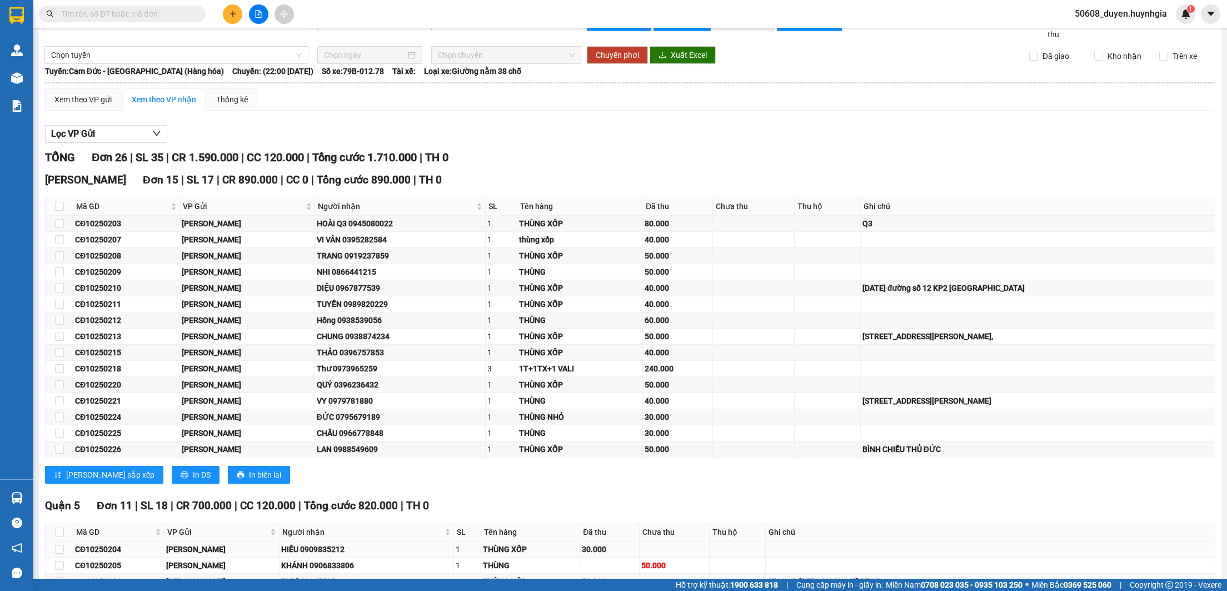
scroll to position [0, 0]
